Goal: Use online tool/utility: Utilize a website feature to perform a specific function

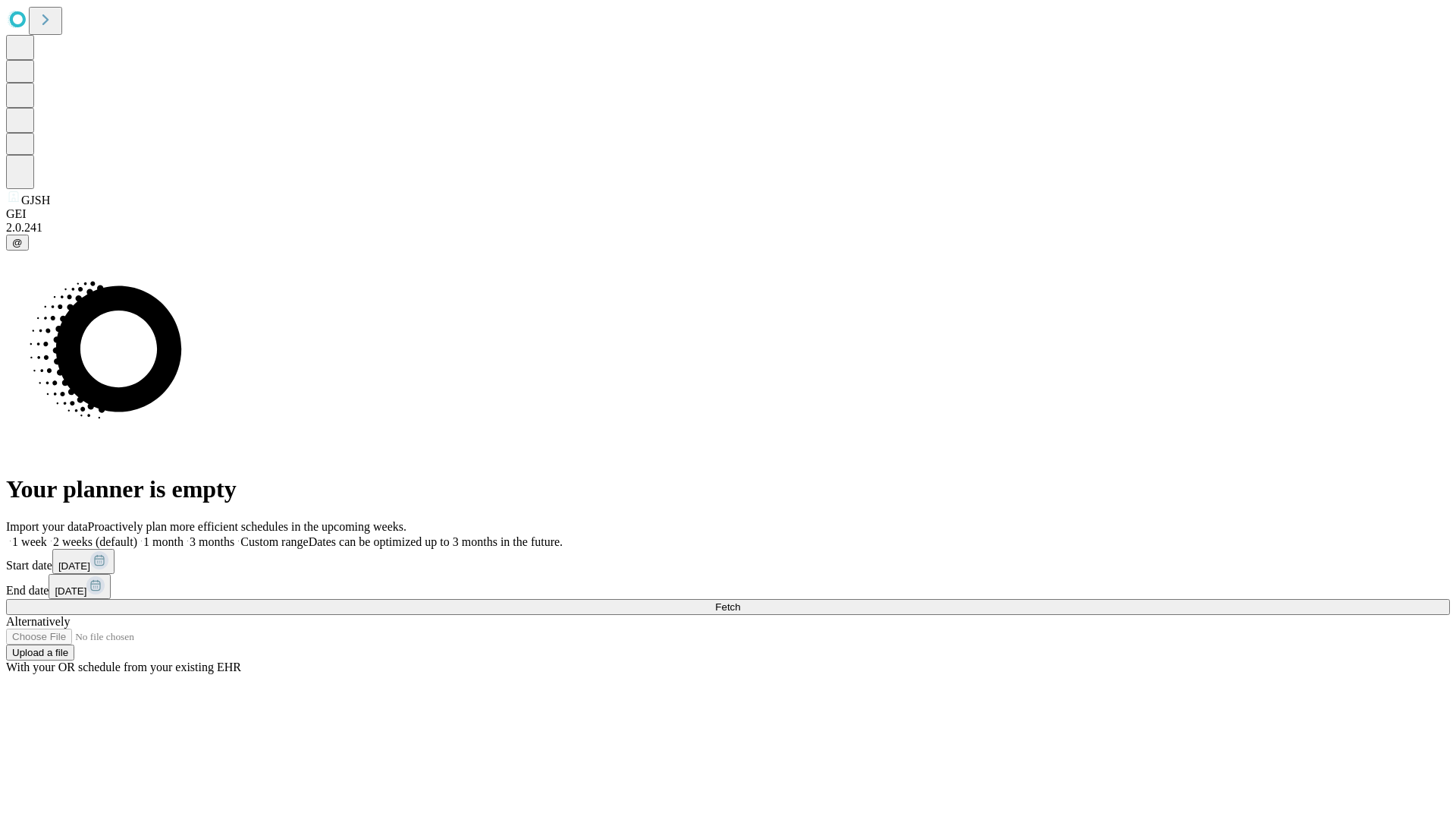
click at [184, 535] on label "1 month" at bounding box center [160, 541] width 46 height 13
click at [741, 601] on span "Fetch" at bounding box center [728, 606] width 25 height 11
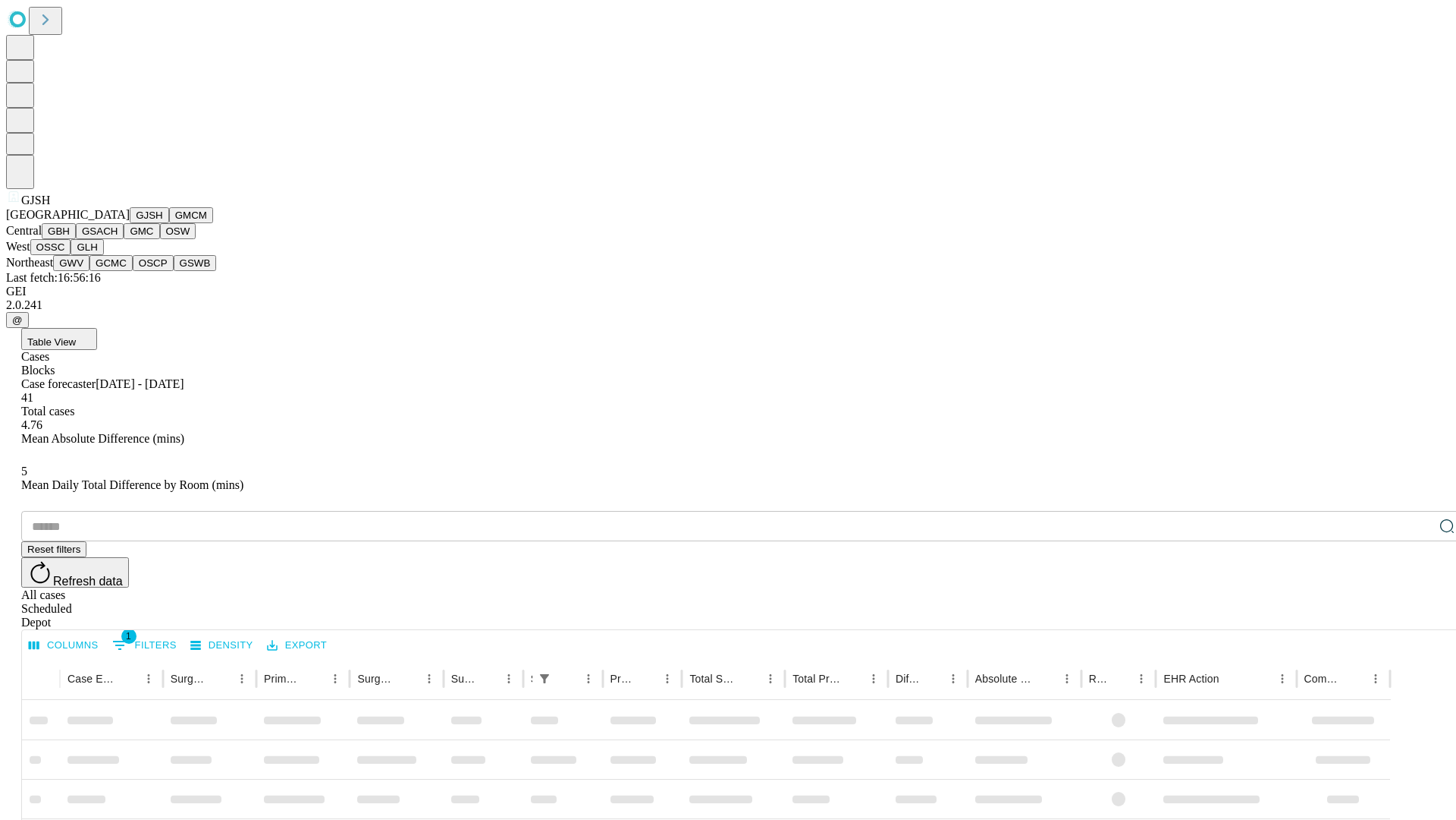
click at [169, 223] on button "GMCM" at bounding box center [191, 215] width 44 height 16
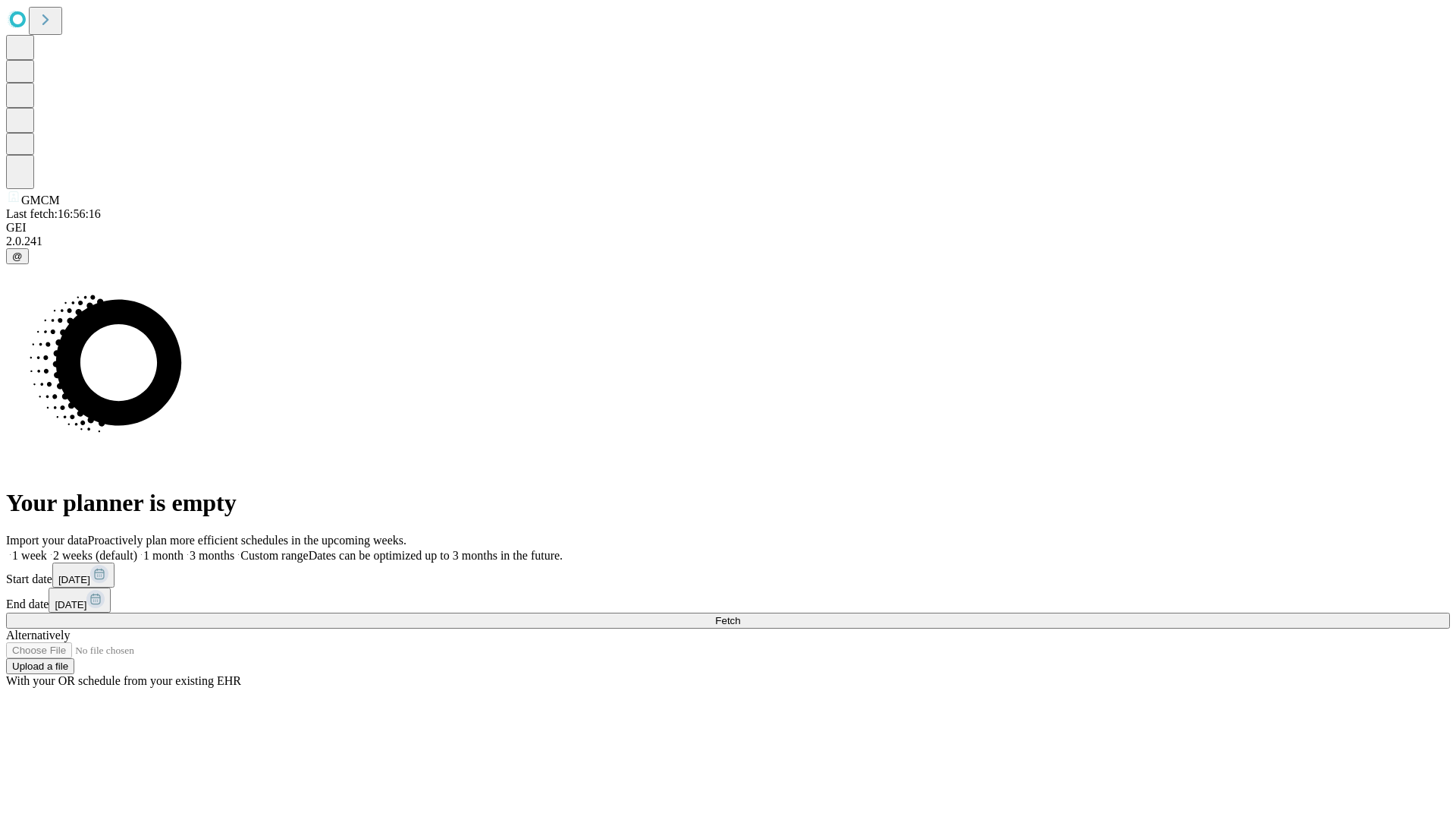
click at [184, 549] on label "1 month" at bounding box center [160, 555] width 46 height 13
click at [741, 615] on span "Fetch" at bounding box center [728, 620] width 25 height 11
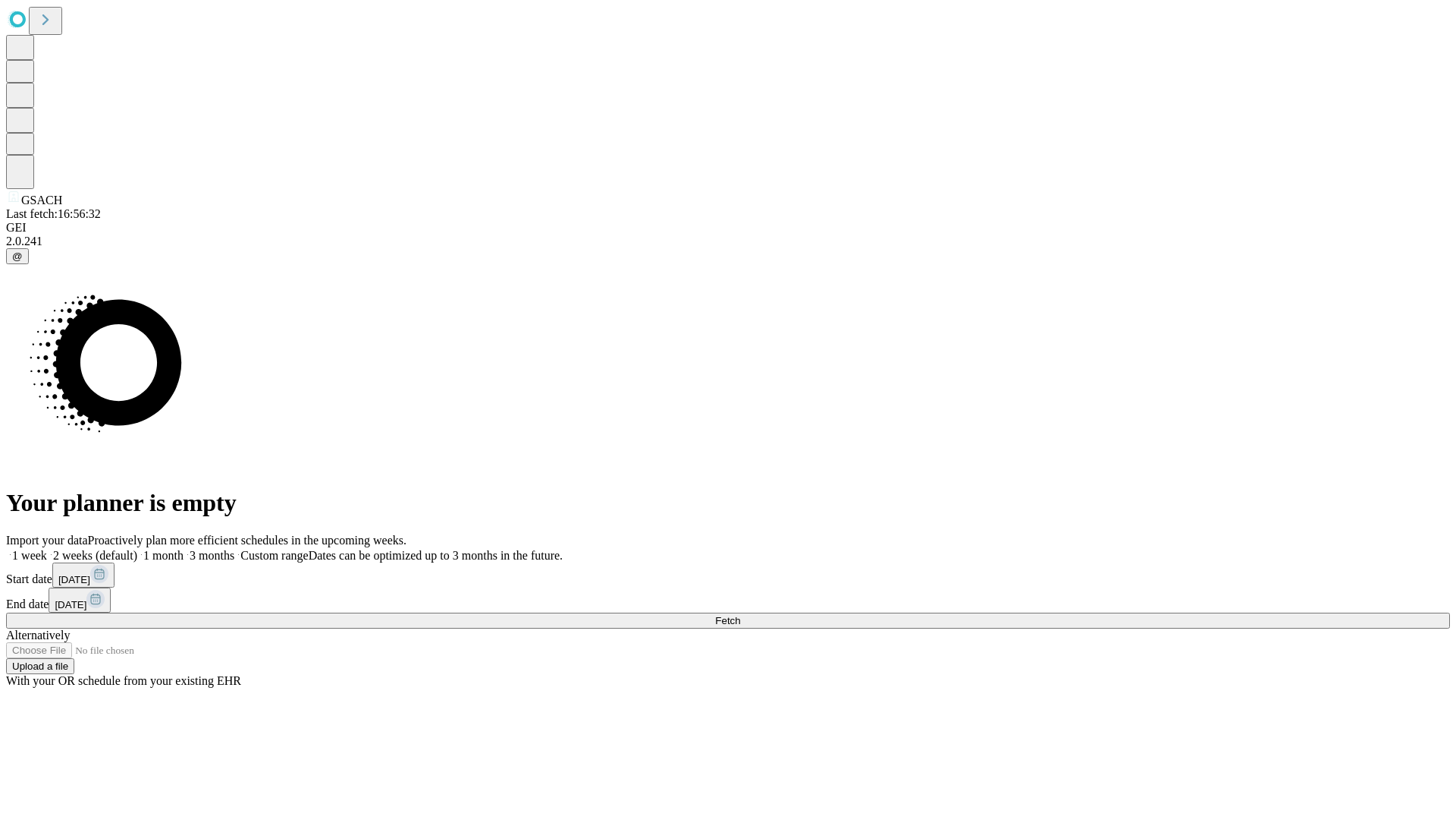
click at [741, 615] on span "Fetch" at bounding box center [728, 620] width 25 height 11
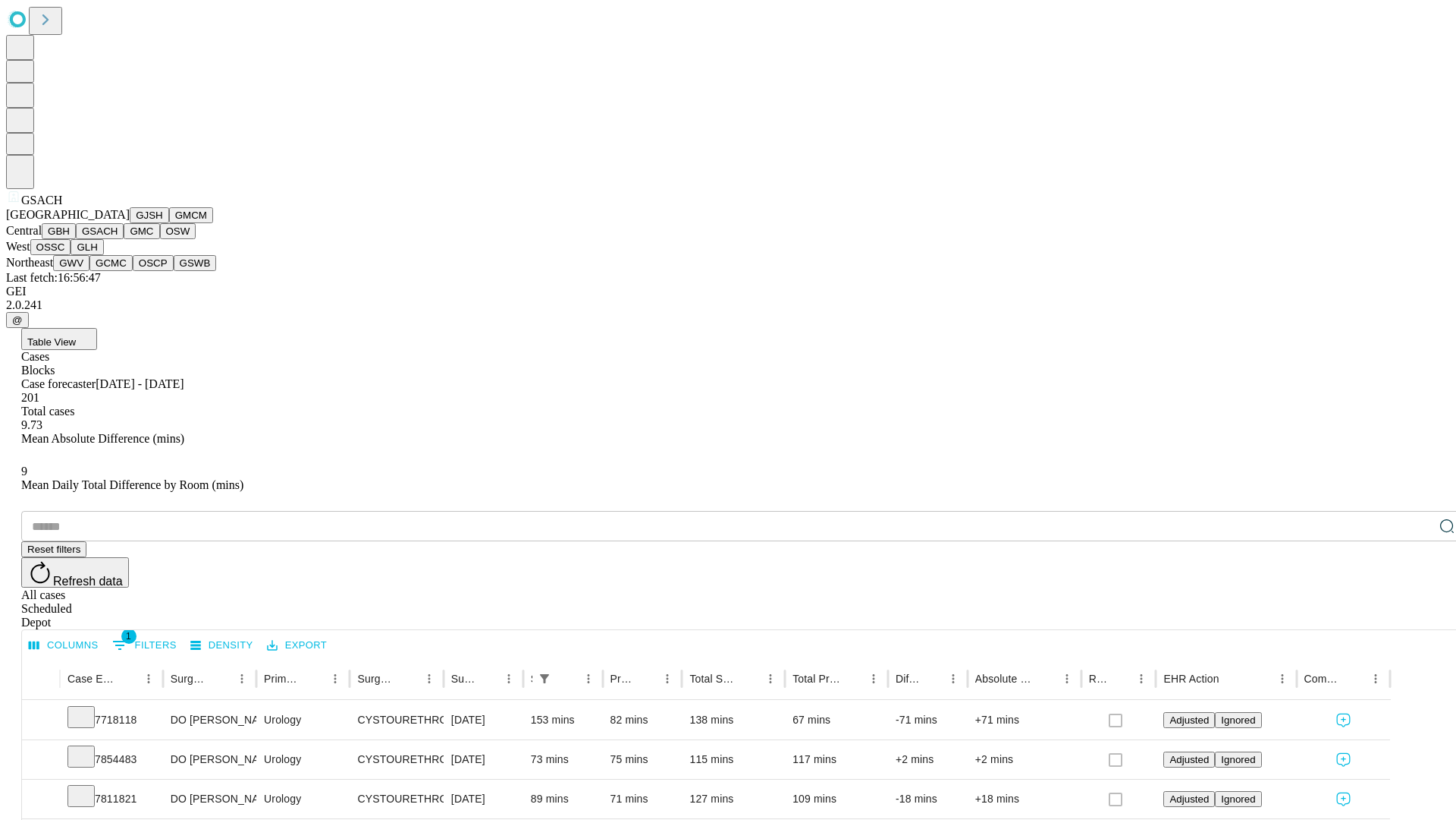
click at [123, 239] on button "GMC" at bounding box center [141, 231] width 36 height 16
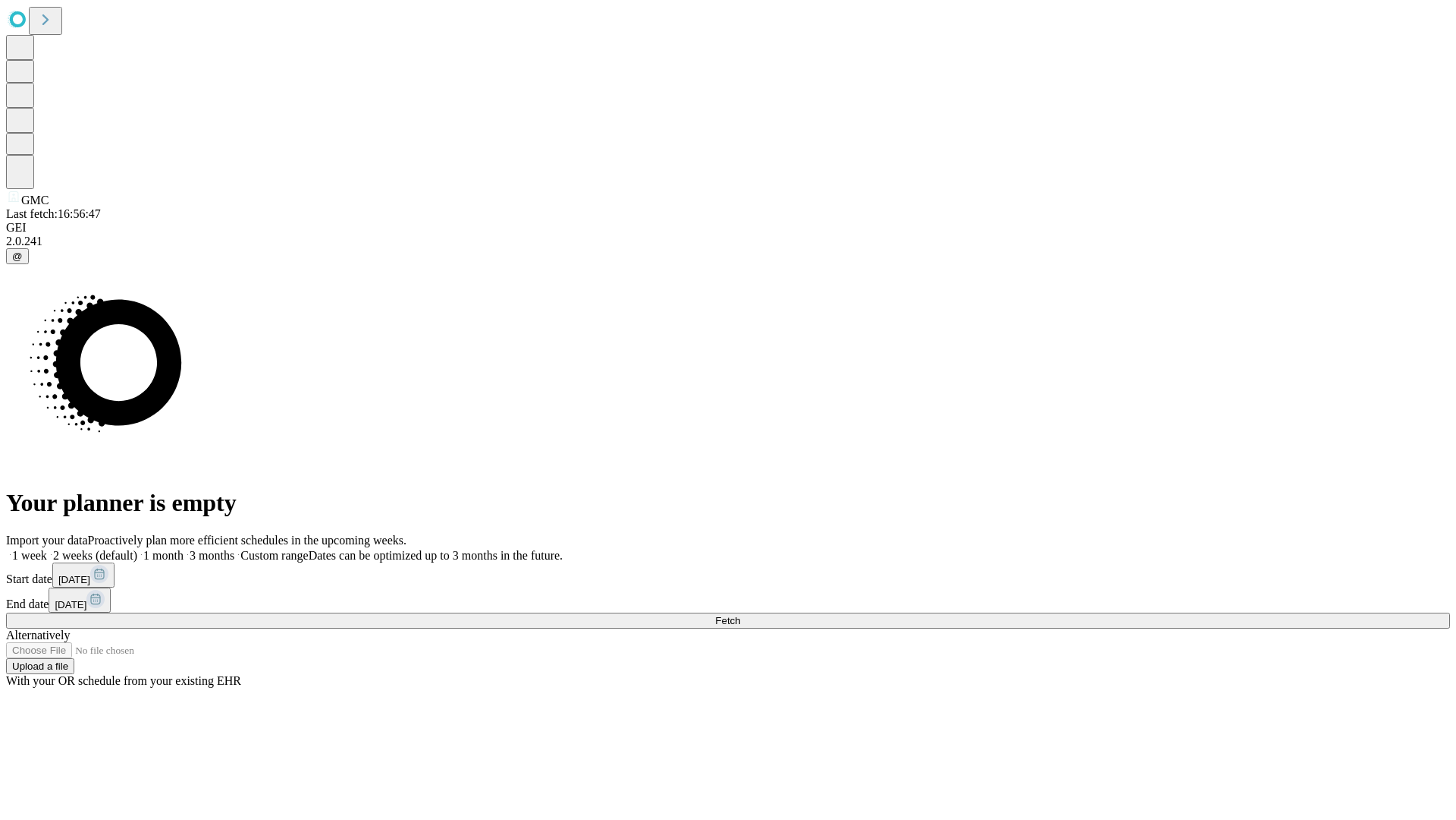
click at [184, 549] on label "1 month" at bounding box center [160, 555] width 46 height 13
click at [741, 615] on span "Fetch" at bounding box center [728, 620] width 25 height 11
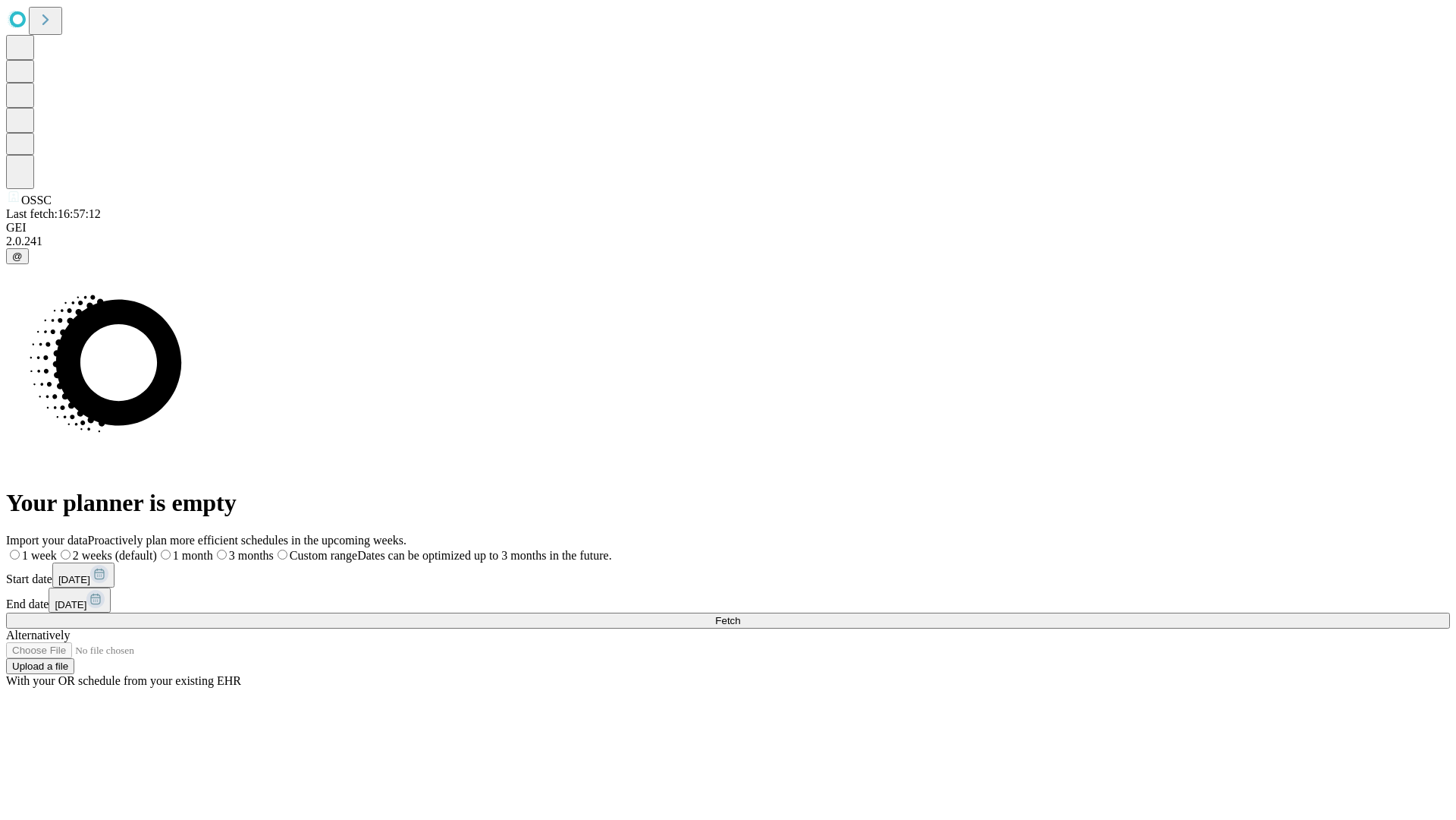
click at [741, 615] on span "Fetch" at bounding box center [728, 620] width 25 height 11
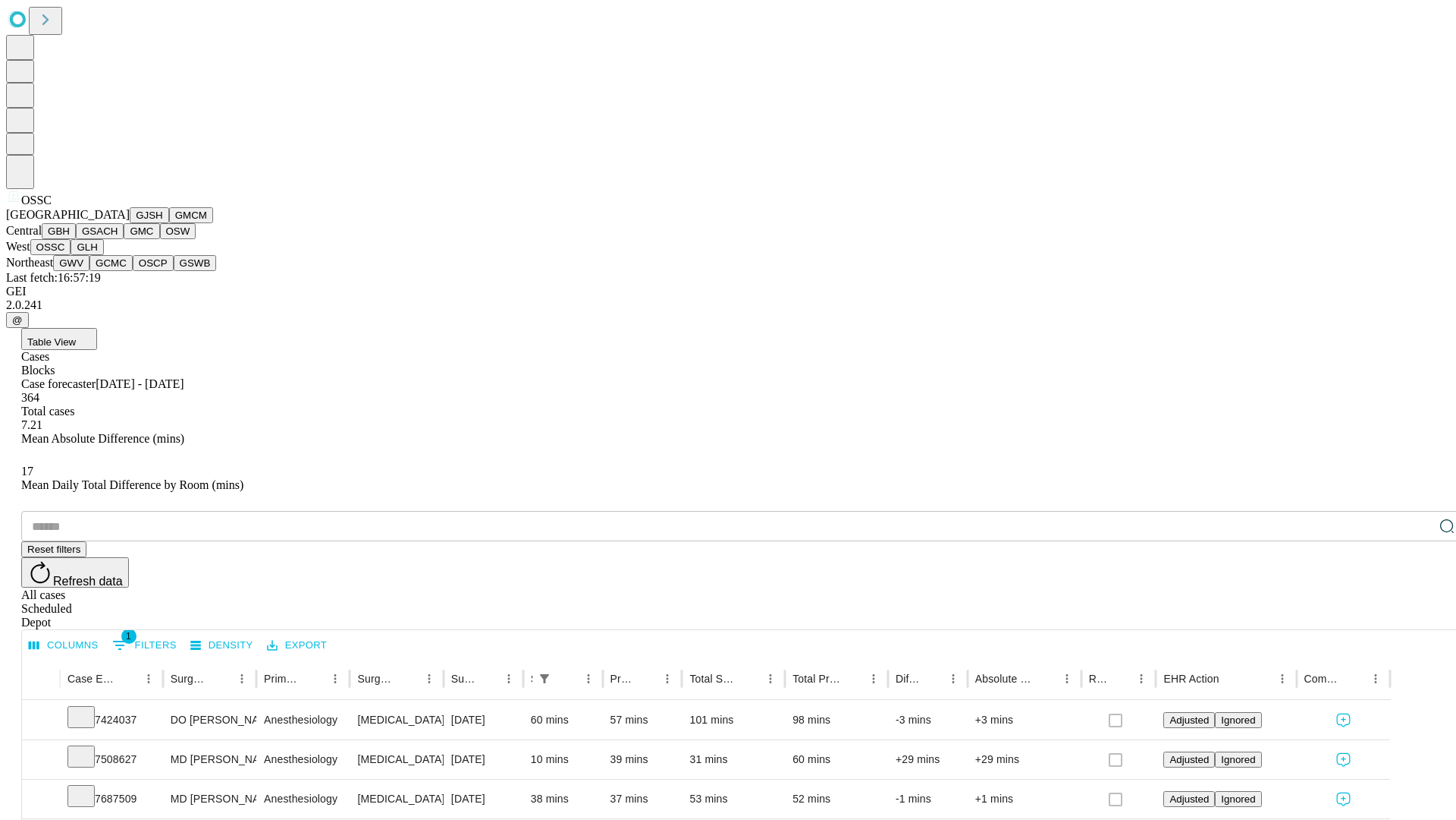
click at [103, 255] on button "GLH" at bounding box center [87, 247] width 33 height 16
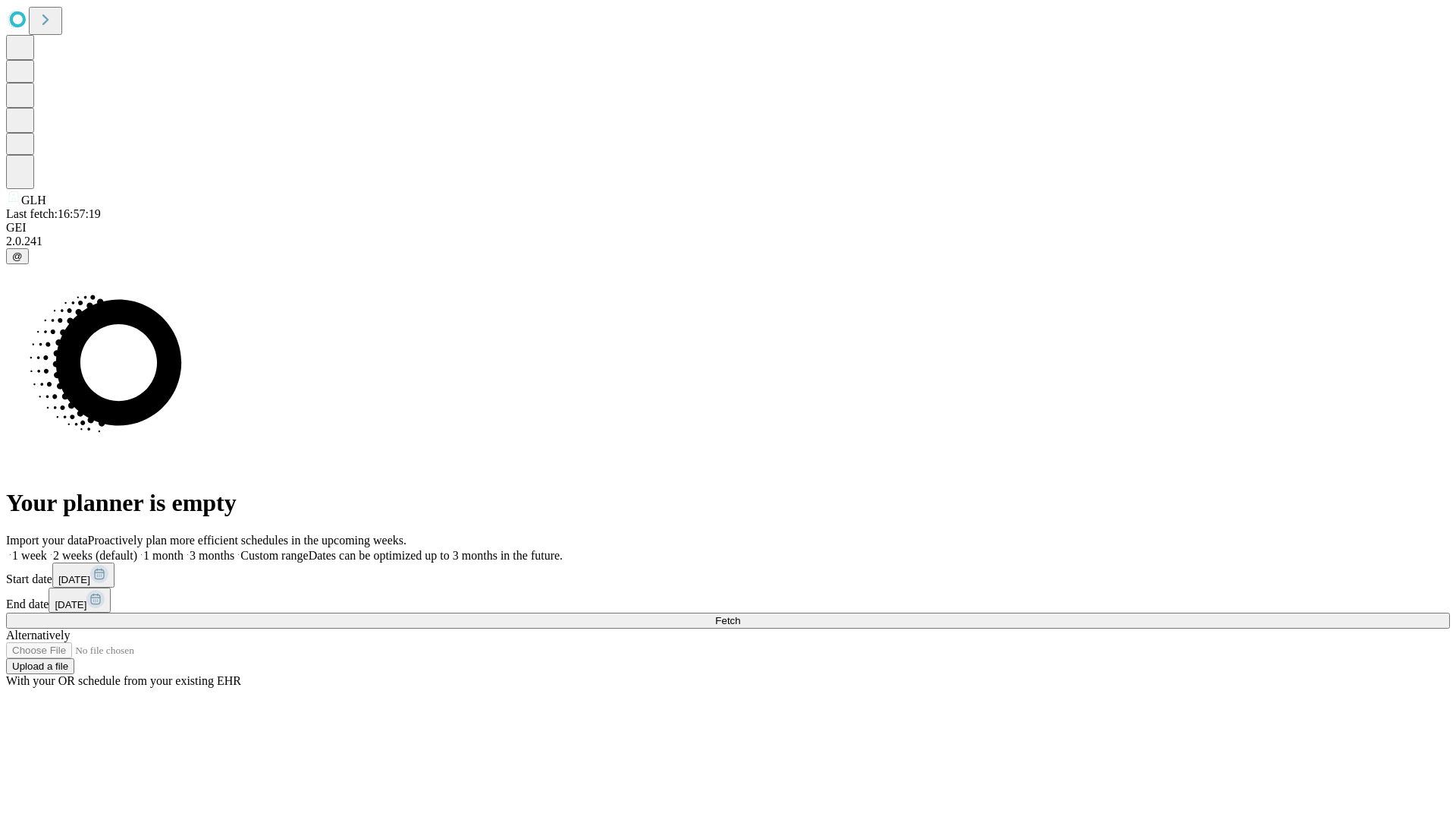
click at [184, 549] on label "1 month" at bounding box center [160, 555] width 46 height 13
click at [741, 615] on span "Fetch" at bounding box center [728, 620] width 25 height 11
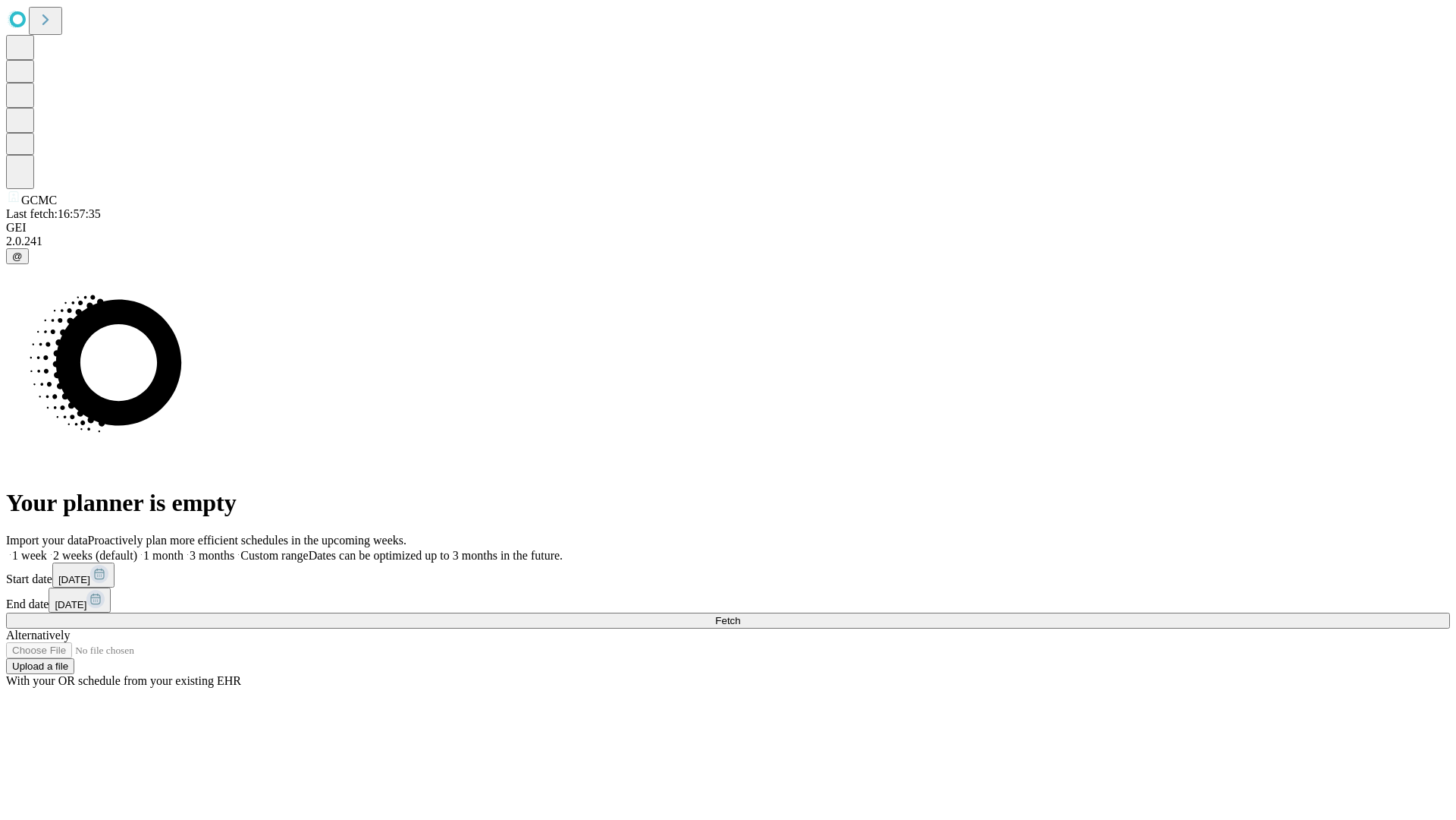
click at [184, 549] on label "1 month" at bounding box center [160, 555] width 46 height 13
click at [741, 615] on span "Fetch" at bounding box center [728, 620] width 25 height 11
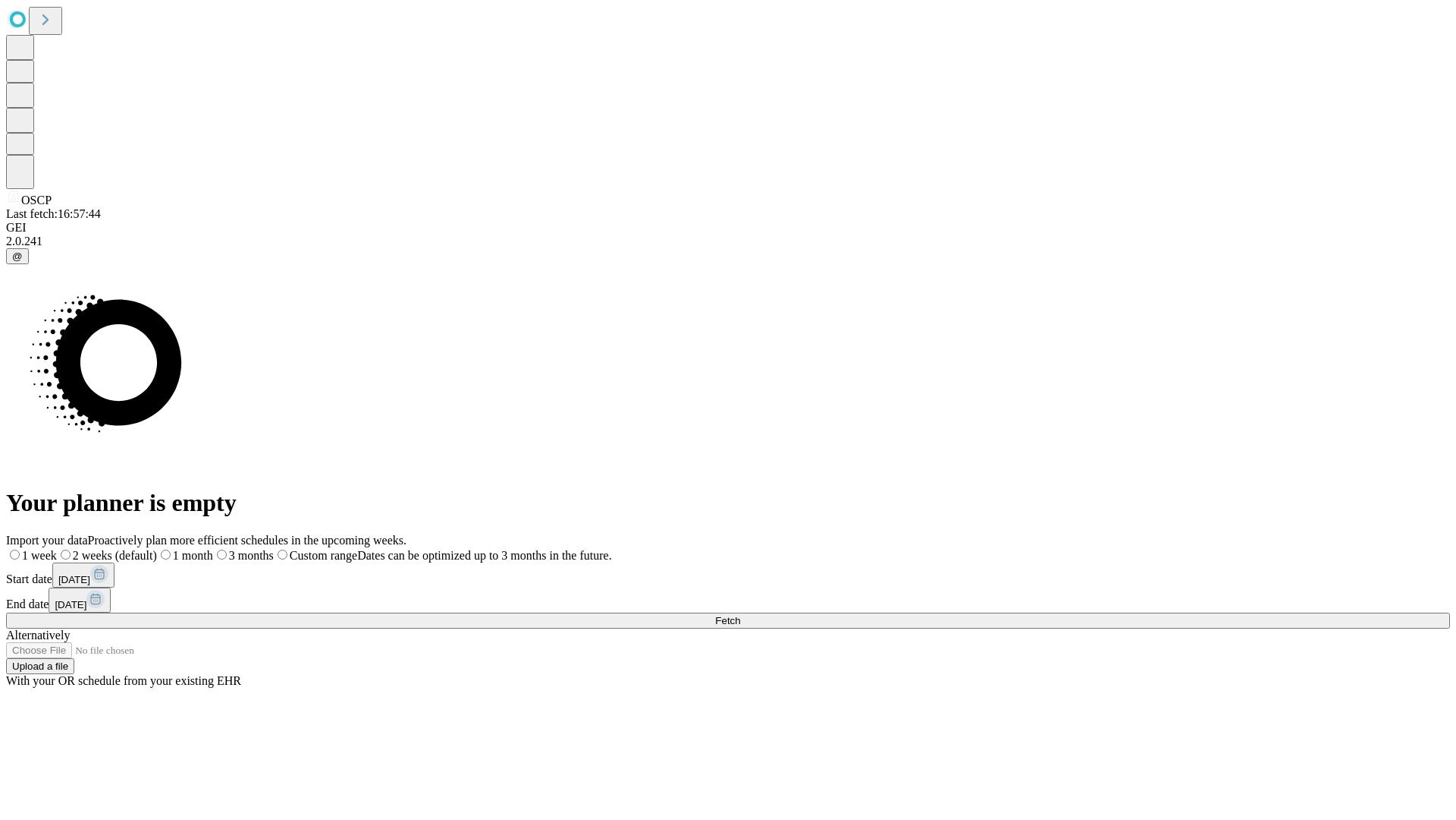
click at [213, 549] on label "1 month" at bounding box center [185, 555] width 56 height 13
click at [741, 615] on span "Fetch" at bounding box center [728, 620] width 25 height 11
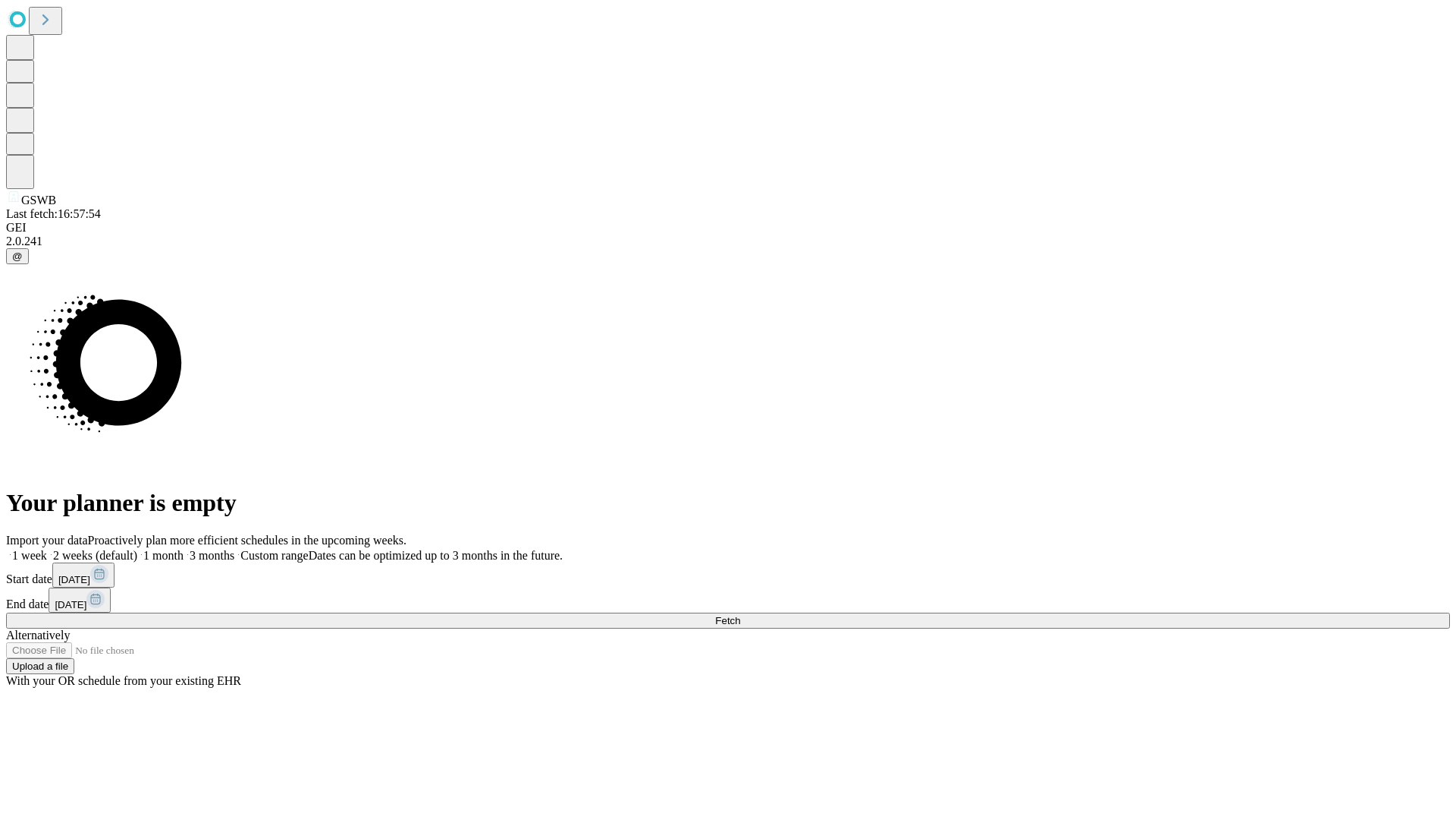
click at [184, 549] on label "1 month" at bounding box center [160, 555] width 46 height 13
click at [741, 615] on span "Fetch" at bounding box center [728, 620] width 25 height 11
